Goal: Information Seeking & Learning: Learn about a topic

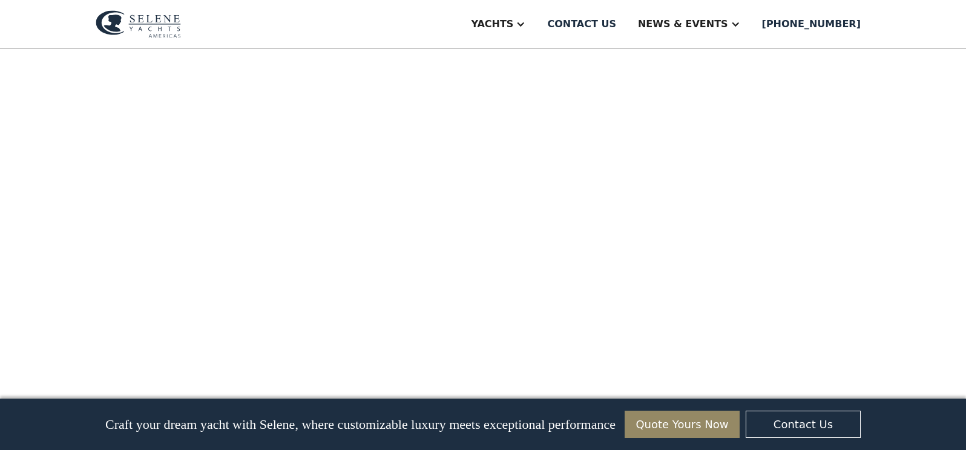
scroll to position [1756, 0]
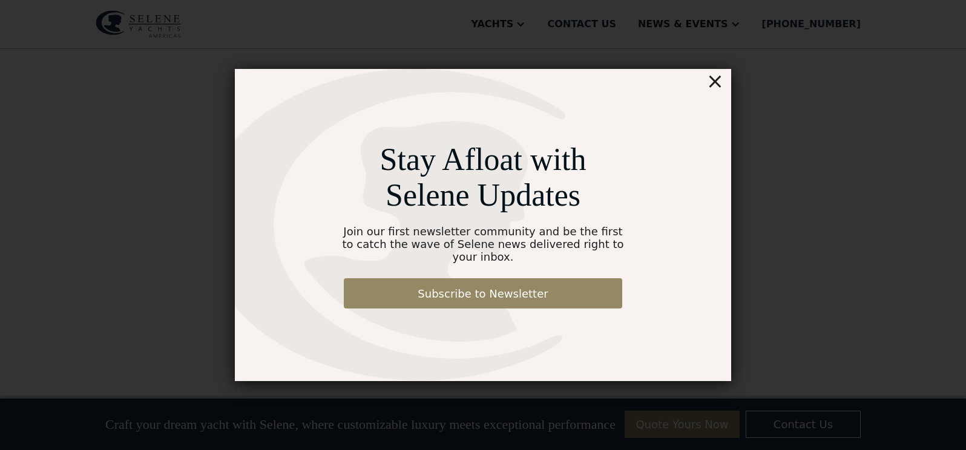
click at [715, 85] on div "×" at bounding box center [715, 81] width 18 height 24
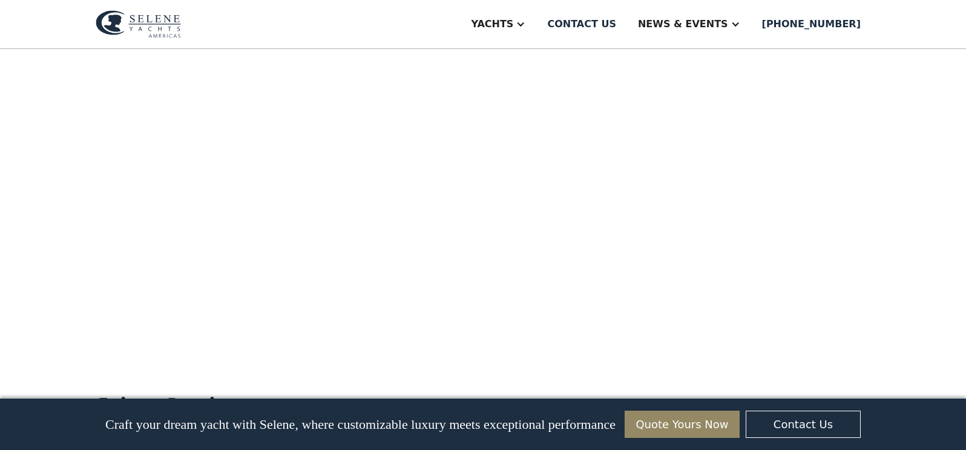
scroll to position [2828, 0]
